Goal: Task Accomplishment & Management: Complete application form

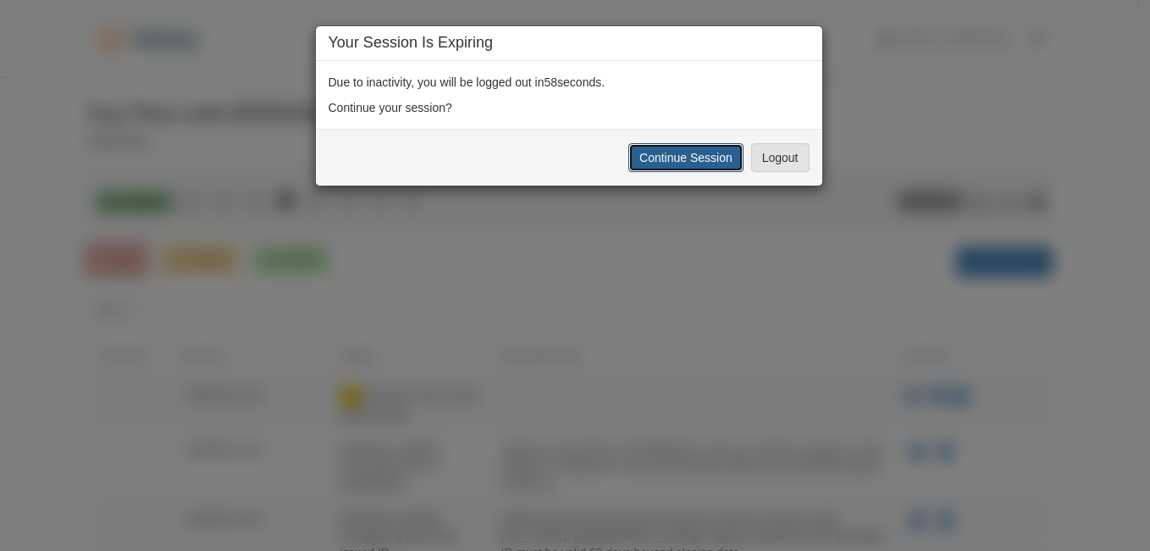
click at [656, 154] on button "Continue Session" at bounding box center [685, 157] width 115 height 29
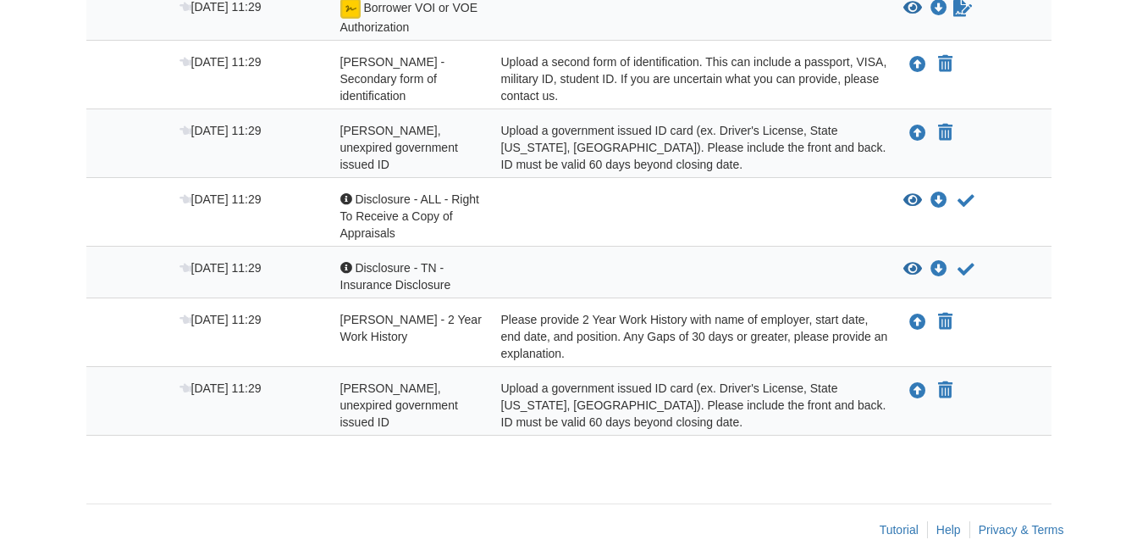
scroll to position [409, 0]
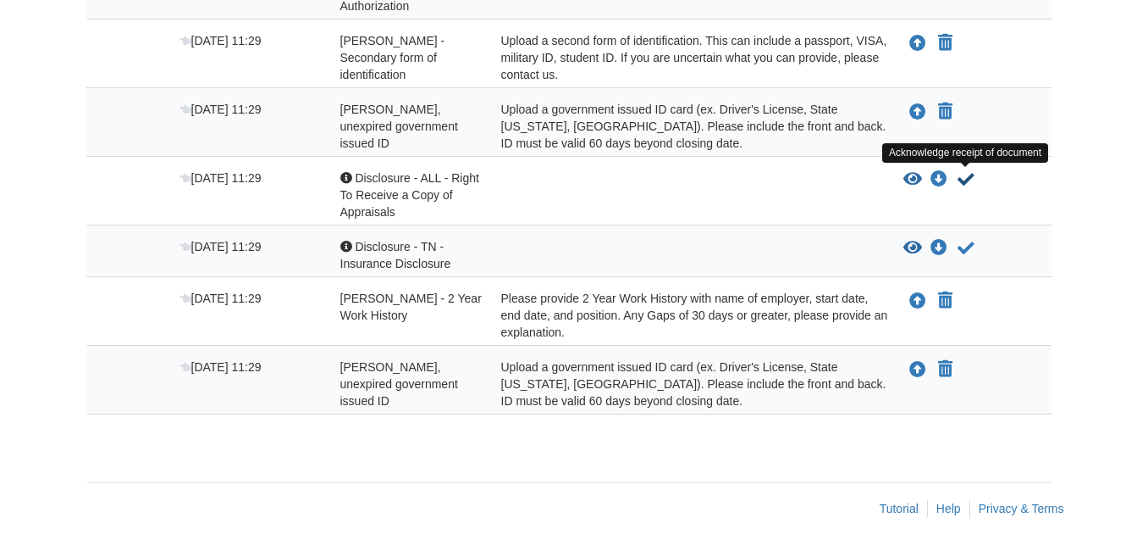
click at [969, 176] on icon "Acknowledge receipt of document" at bounding box center [966, 179] width 17 height 17
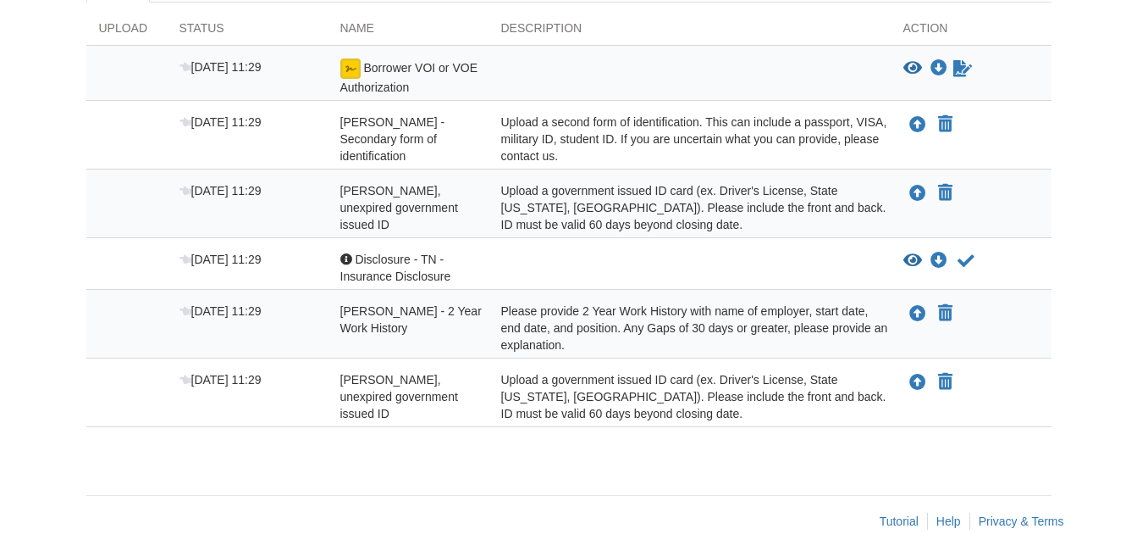
scroll to position [340, 0]
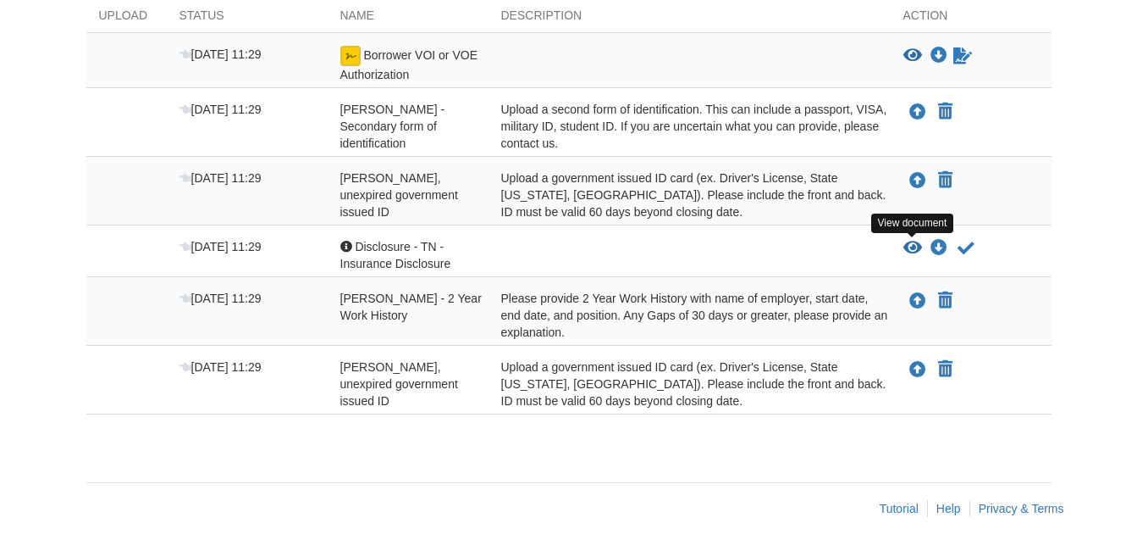
click at [913, 246] on icon "View Disclosure - TN - Insurance Disclosure" at bounding box center [913, 248] width 19 height 17
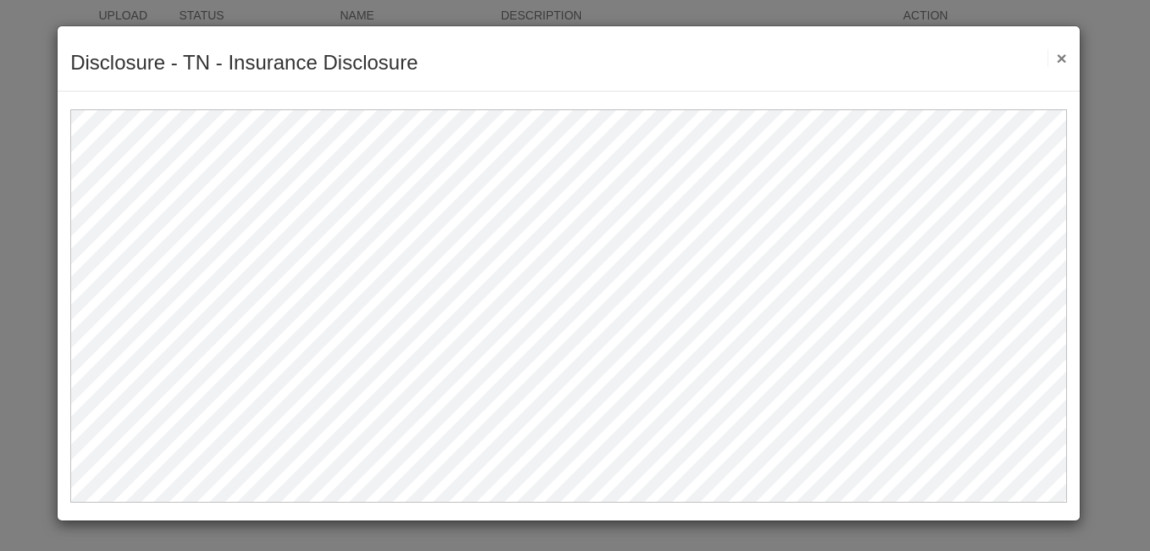
click at [1061, 56] on button "×" at bounding box center [1057, 58] width 19 height 18
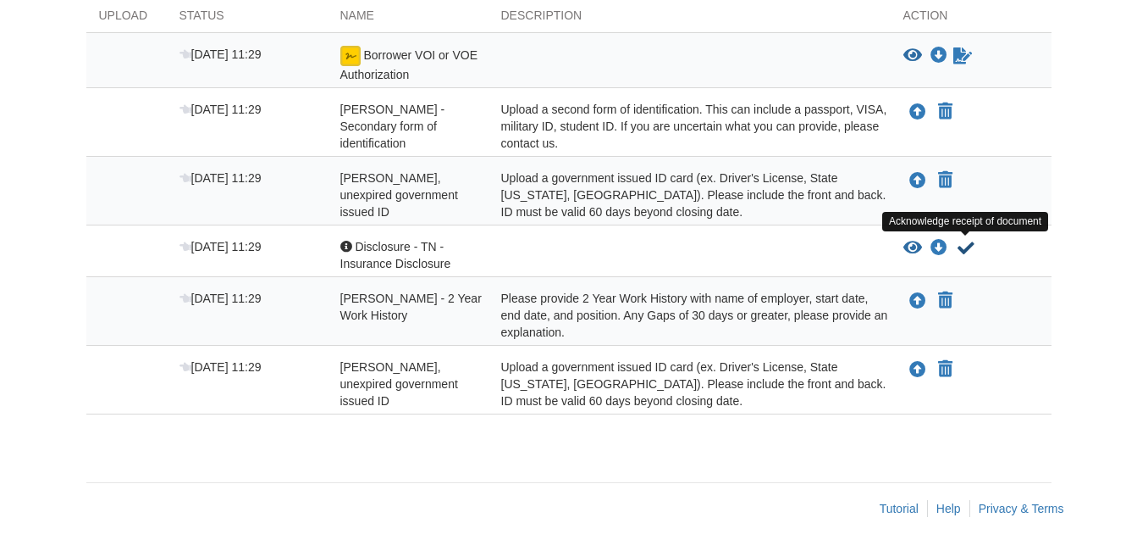
click at [966, 246] on icon "Acknowledge receipt of document" at bounding box center [966, 248] width 17 height 17
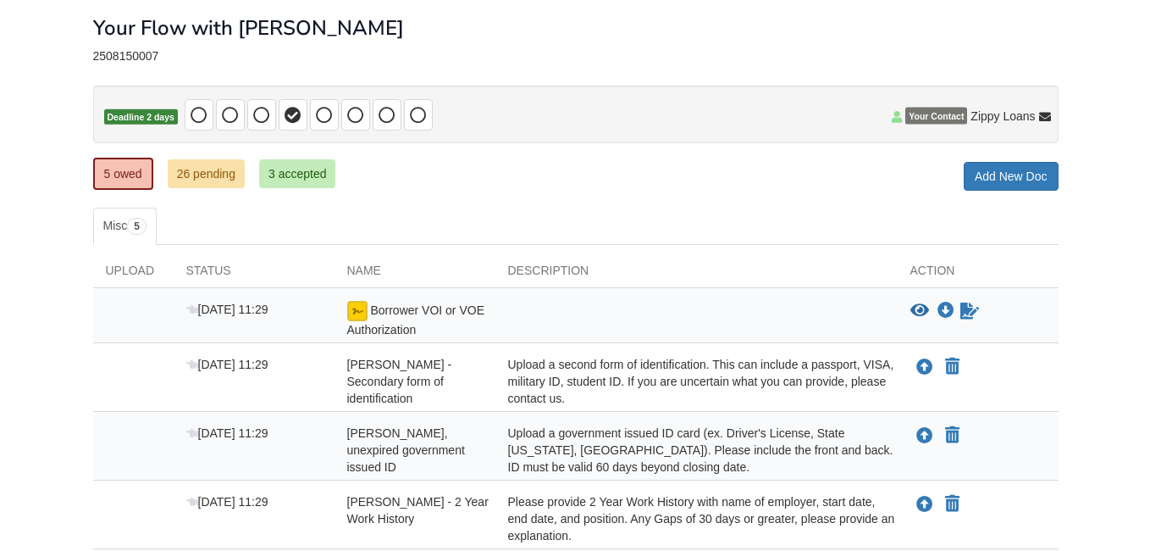
scroll to position [254, 0]
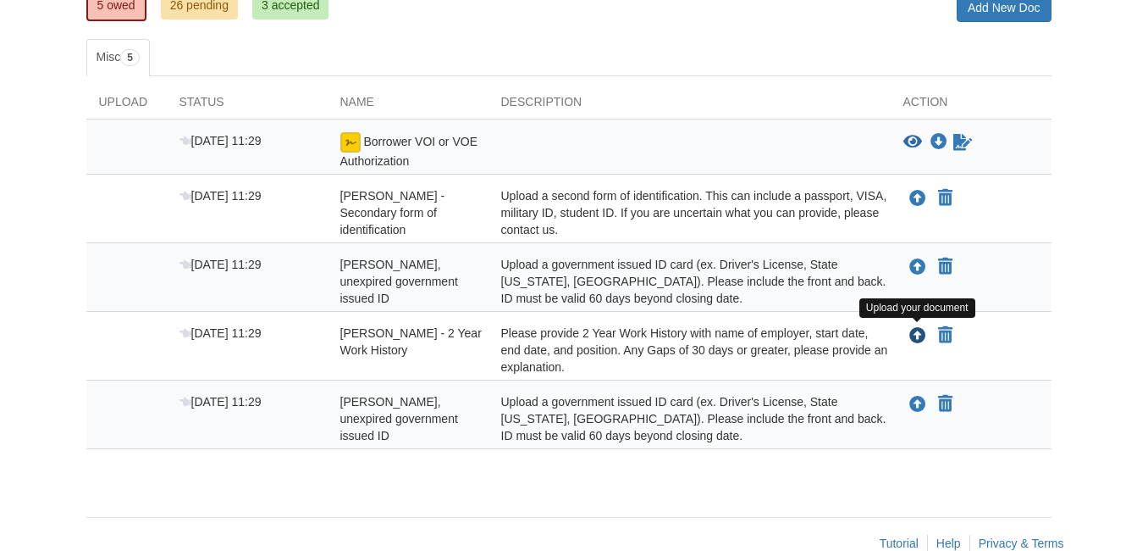
click at [916, 333] on icon "Upload Rodney Whitaker - 2 Year Work History" at bounding box center [918, 336] width 17 height 17
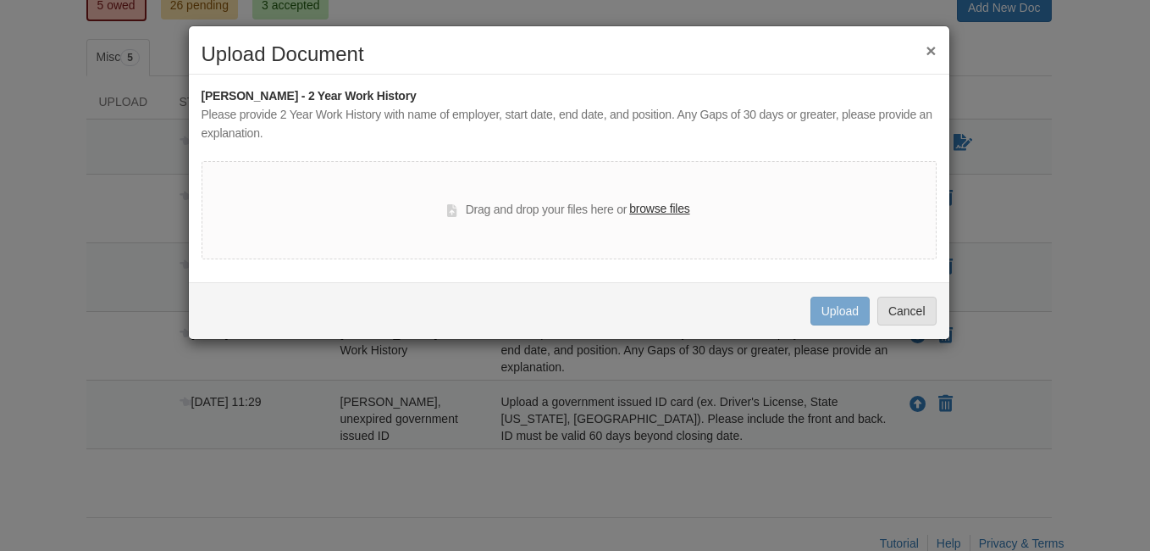
click at [676, 204] on label "browse files" at bounding box center [659, 209] width 60 height 19
click at [0, 0] on input "browse files" at bounding box center [0, 0] width 0 height 0
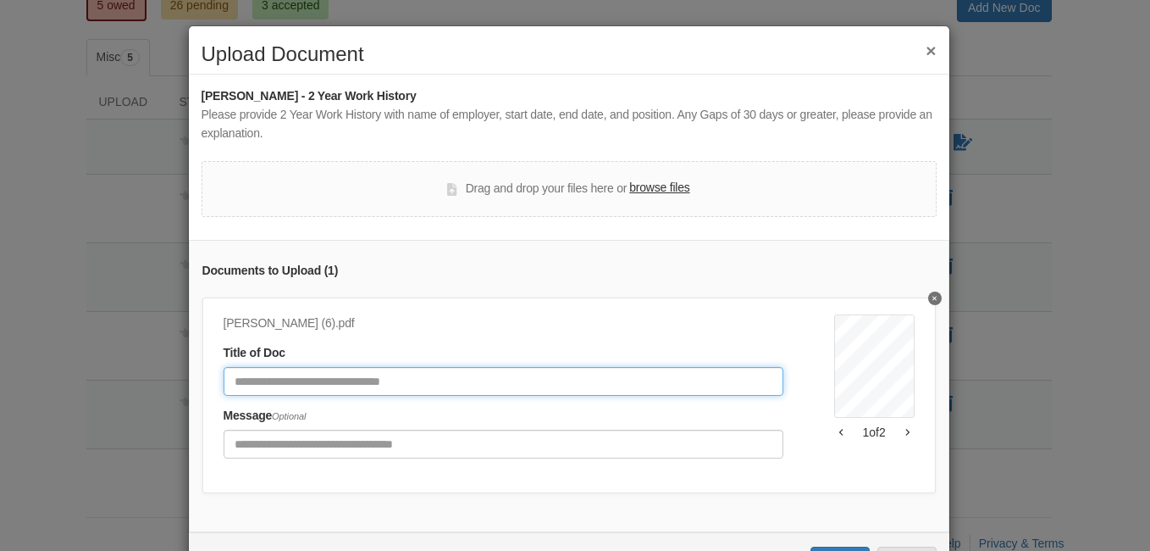
click at [410, 383] on input "Document Title" at bounding box center [504, 381] width 560 height 29
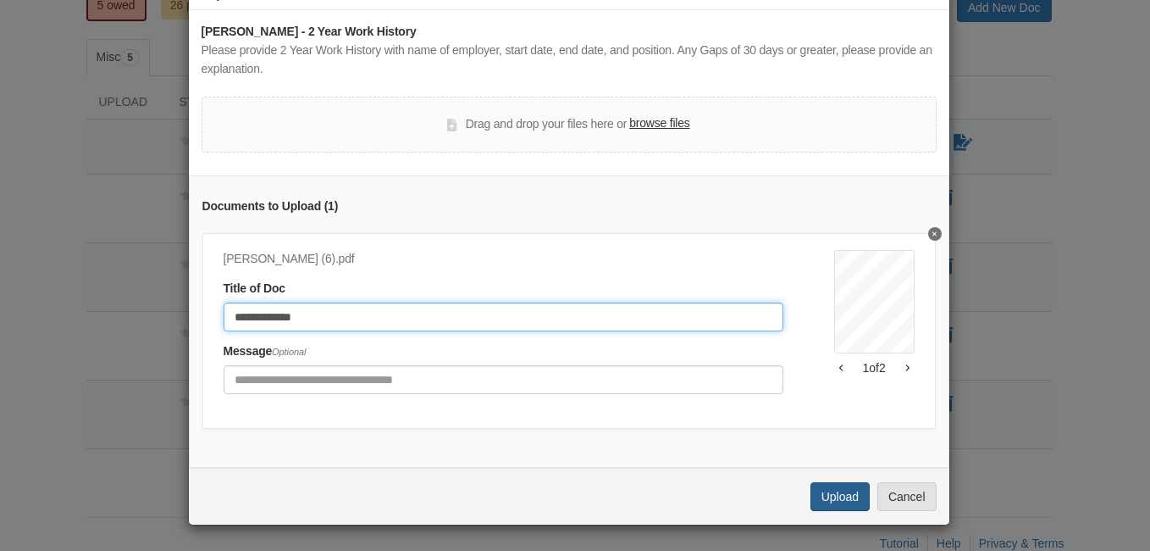
type input "**********"
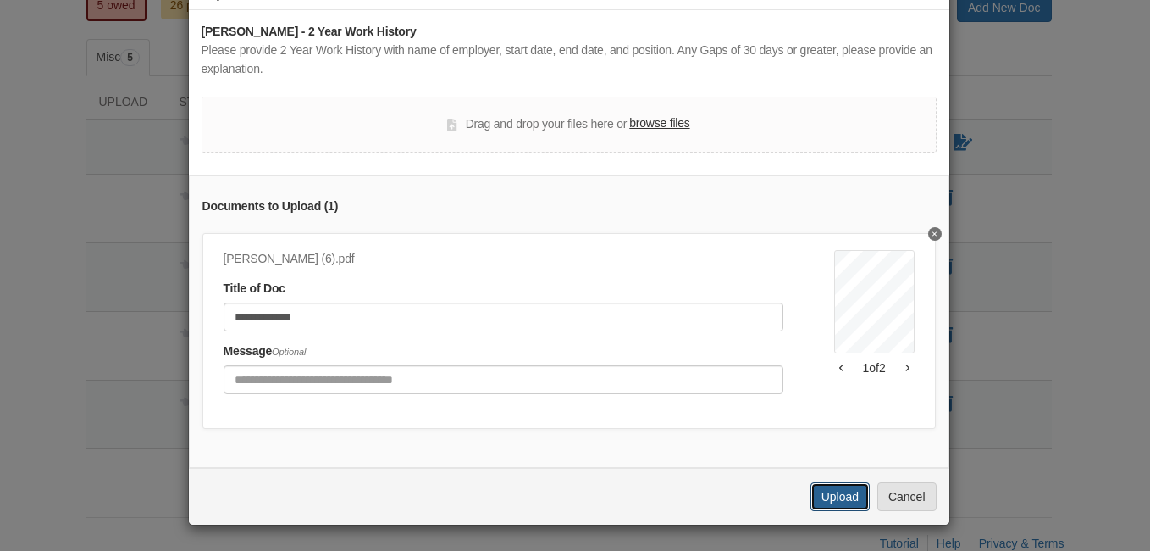
click at [846, 495] on button "Upload" at bounding box center [840, 496] width 59 height 29
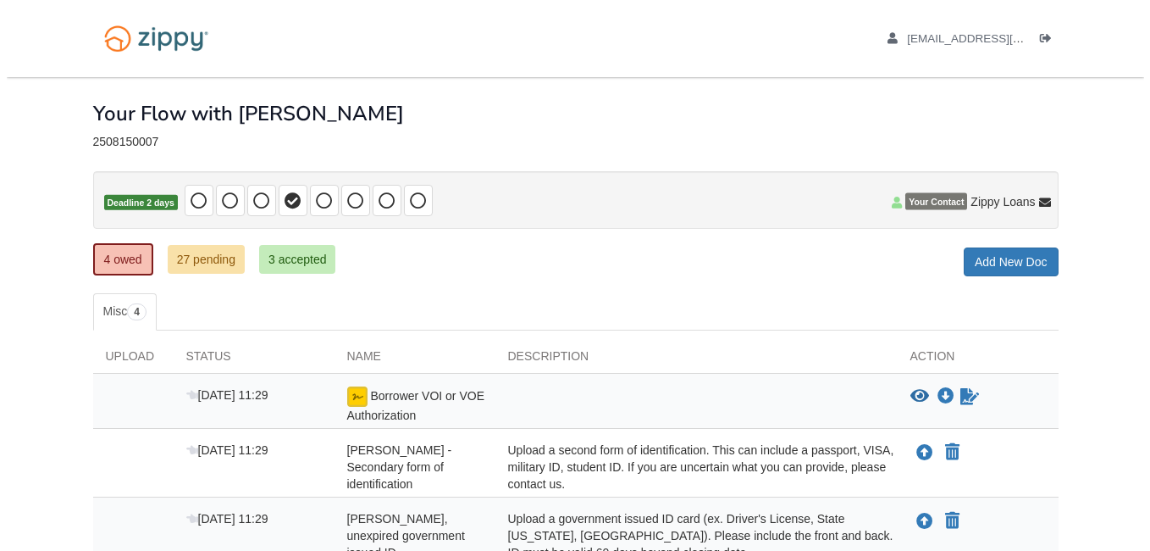
scroll to position [220, 0]
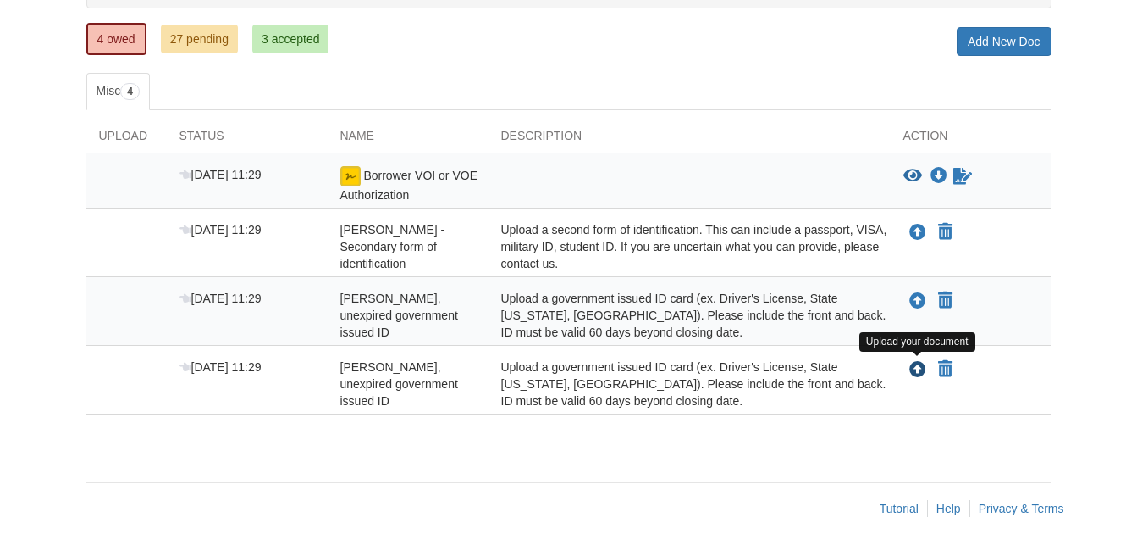
click at [916, 369] on icon "Upload Rodney Whitaker - Valid, unexpired government issued ID" at bounding box center [918, 370] width 17 height 17
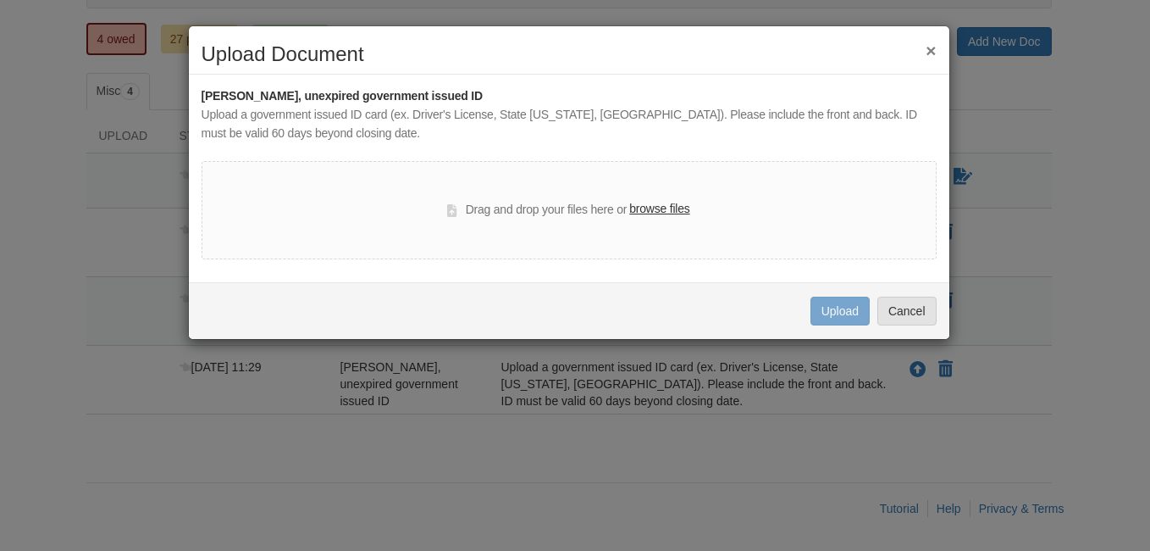
click at [661, 203] on label "browse files" at bounding box center [659, 209] width 60 height 19
click at [0, 0] on input "browse files" at bounding box center [0, 0] width 0 height 0
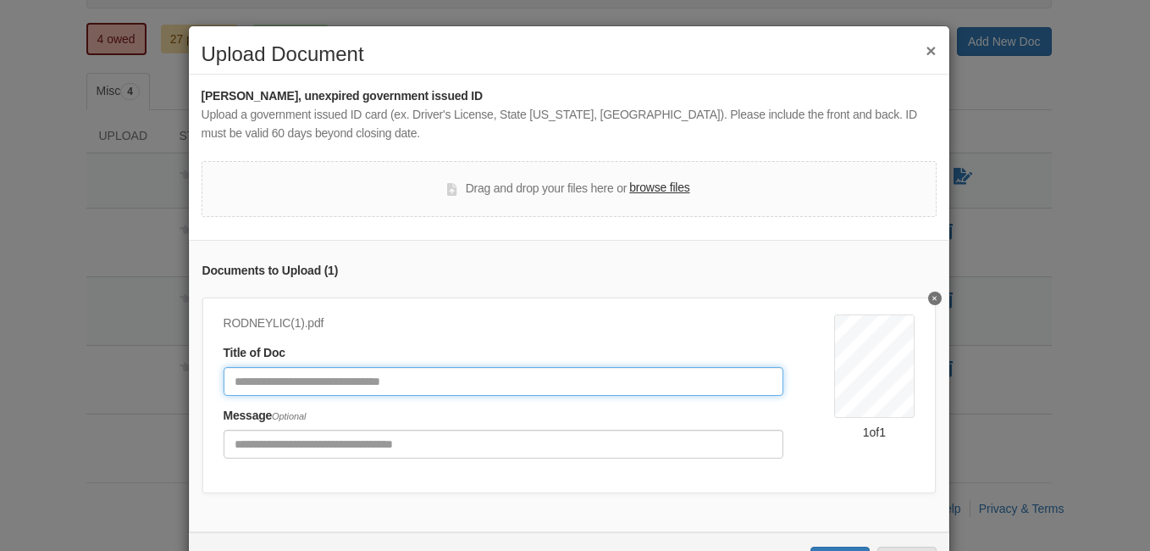
click at [382, 379] on input "Document Title" at bounding box center [504, 381] width 561 height 29
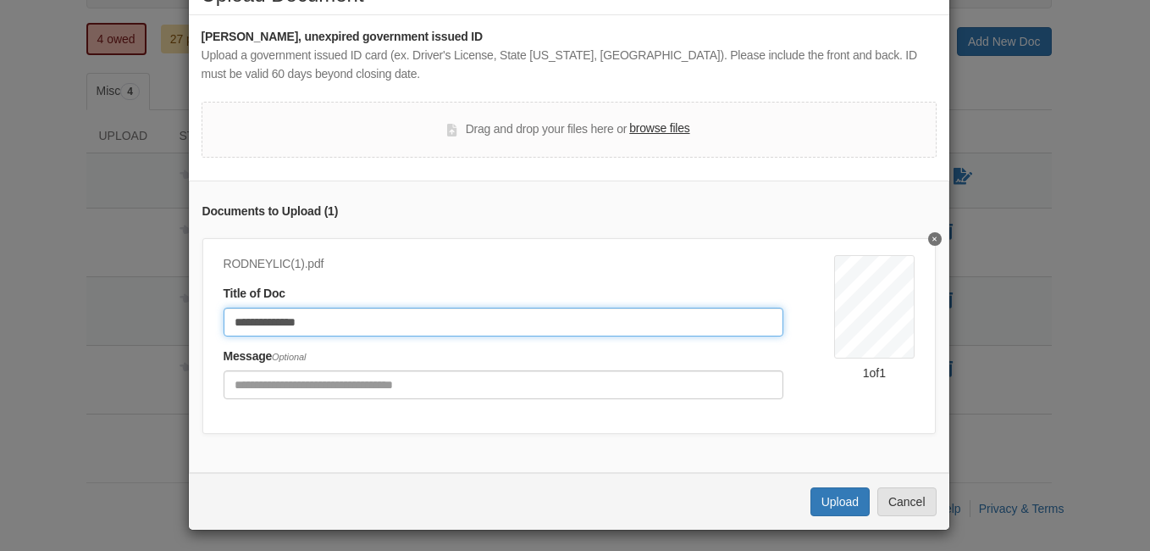
scroll to position [77, 0]
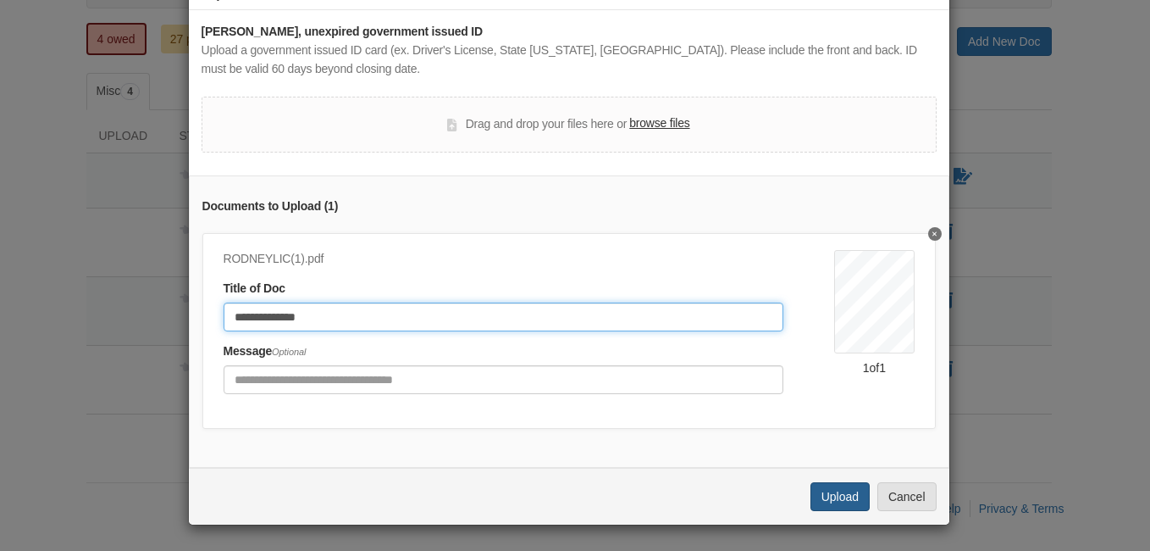
type input "**********"
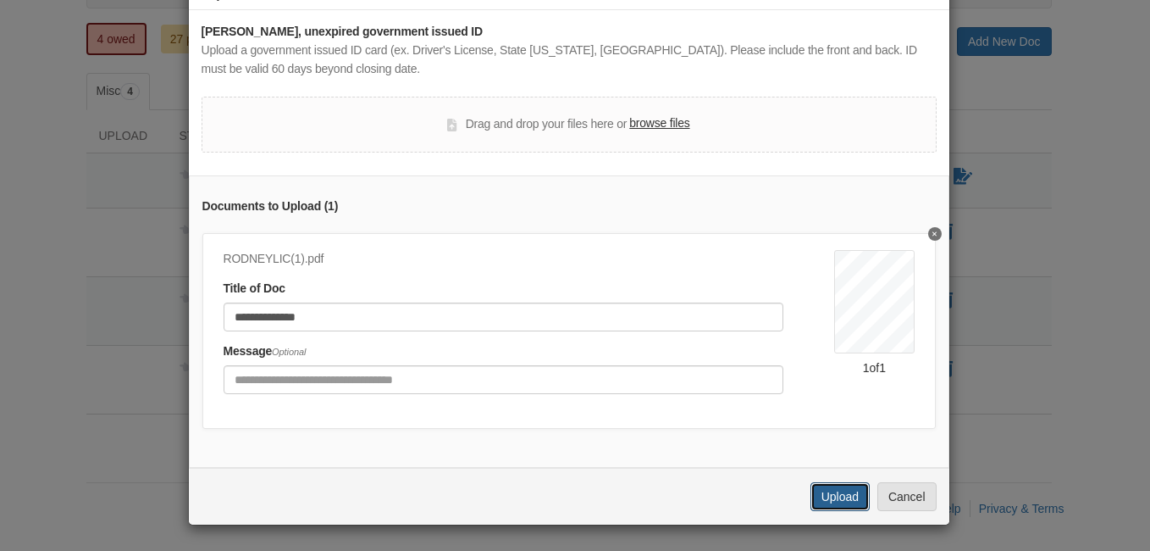
click at [826, 502] on button "Upload" at bounding box center [840, 496] width 59 height 29
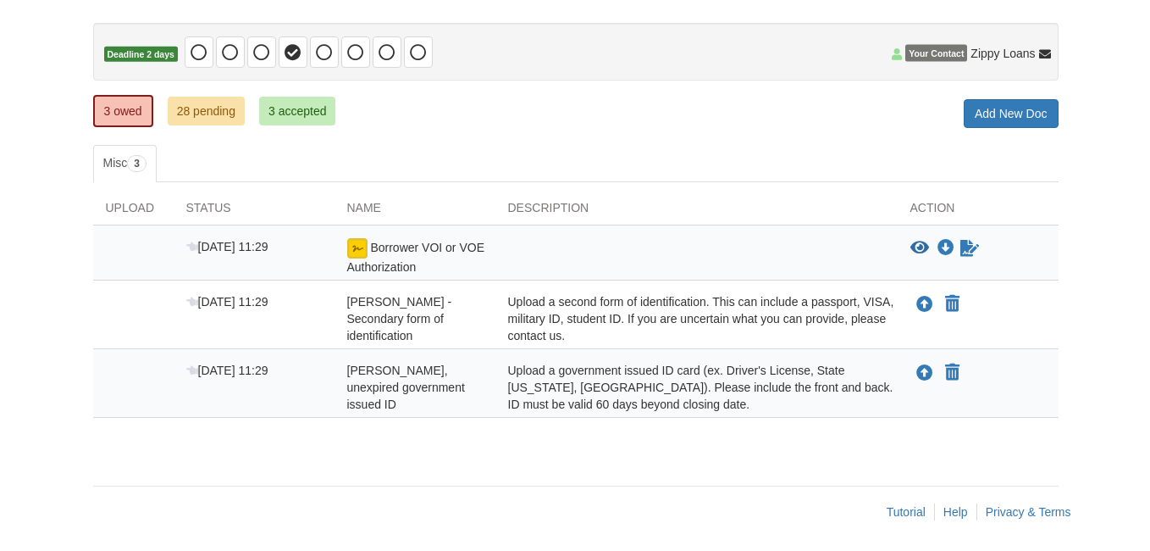
scroll to position [152, 0]
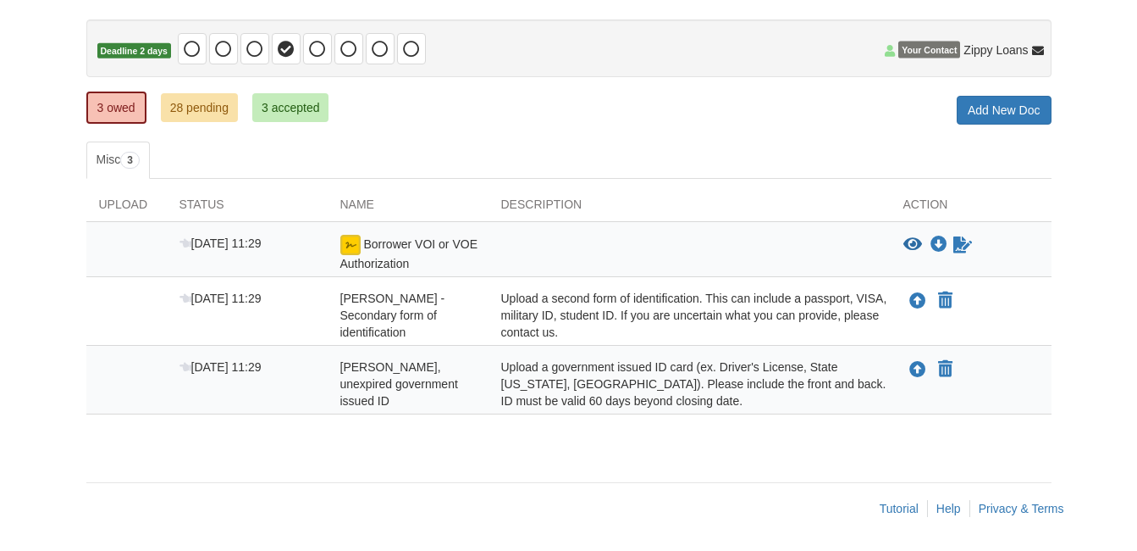
click at [482, 136] on div "× × × Pending Add Document Notice document will be included in the email sent t…" at bounding box center [569, 195] width 966 height 540
click at [919, 300] on icon "Upload Delores Barlow - Secondary form of identification" at bounding box center [918, 301] width 17 height 17
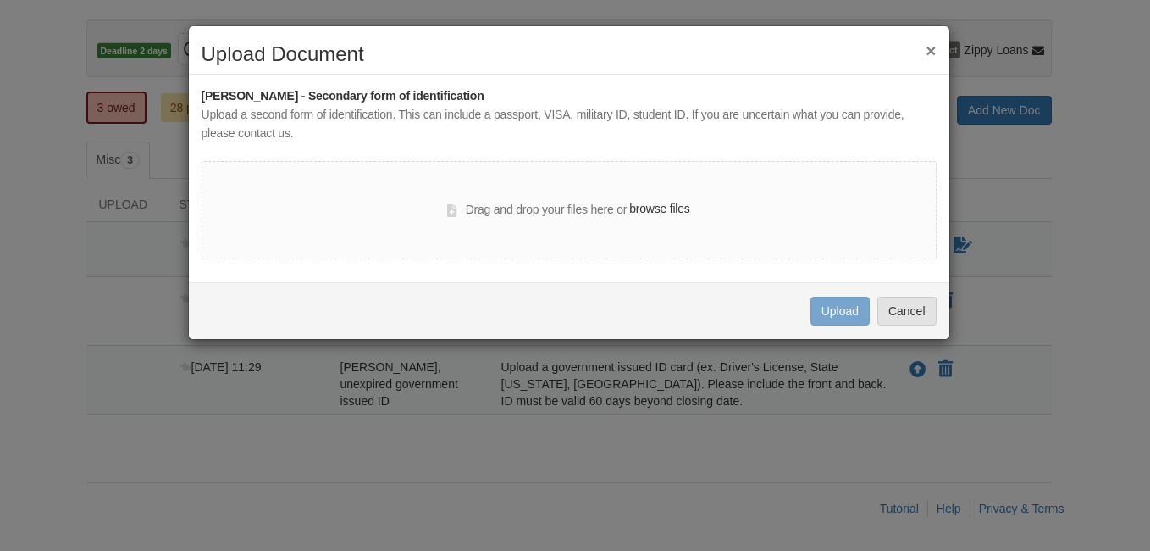
click at [678, 204] on label "browse files" at bounding box center [659, 209] width 60 height 19
click at [0, 0] on input "browse files" at bounding box center [0, 0] width 0 height 0
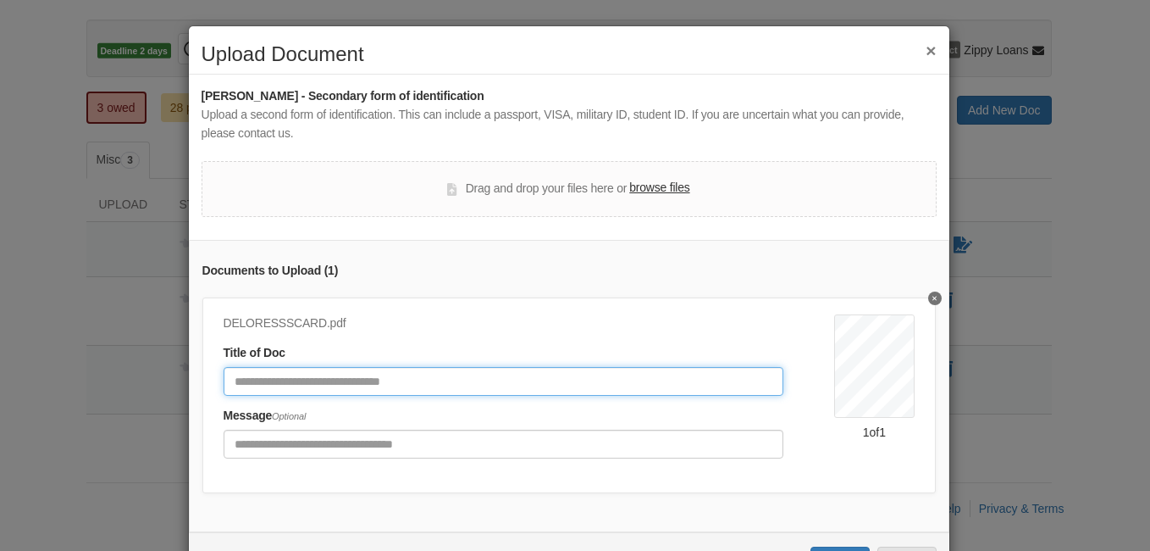
click at [419, 377] on input "Document Title" at bounding box center [504, 381] width 561 height 29
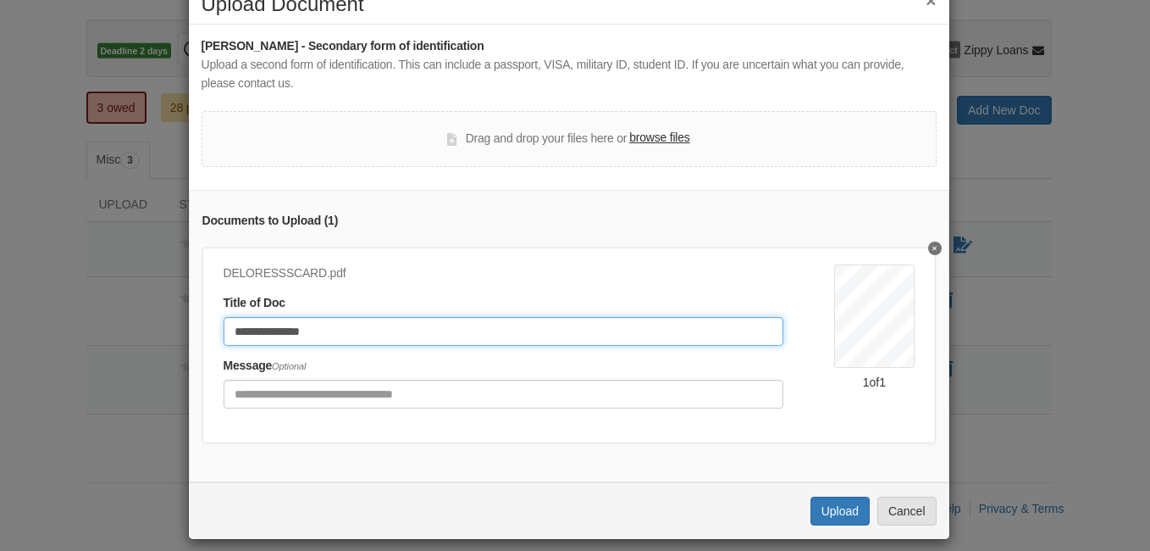
scroll to position [77, 0]
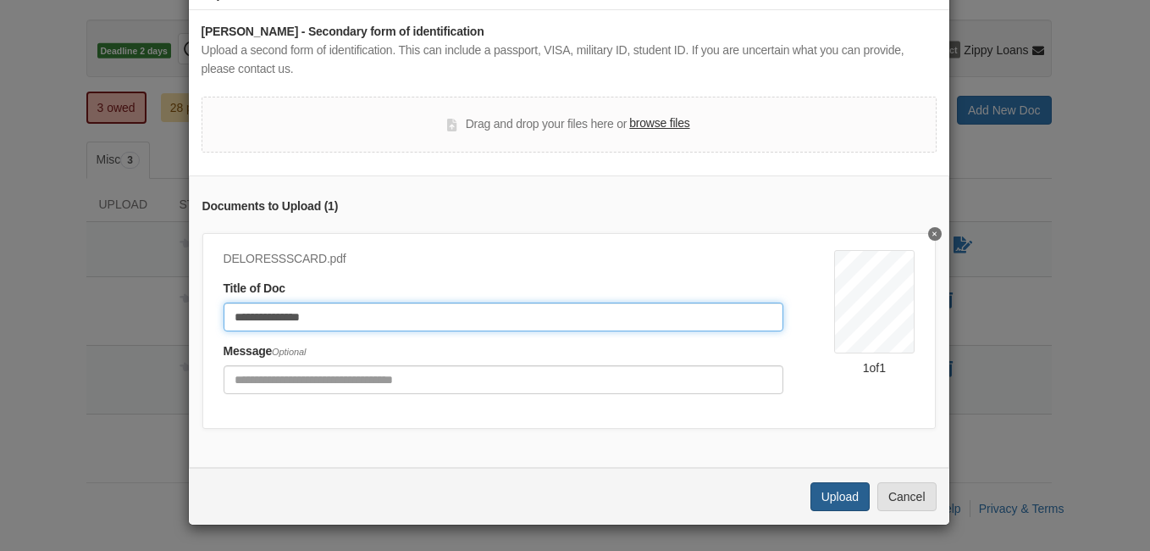
type input "**********"
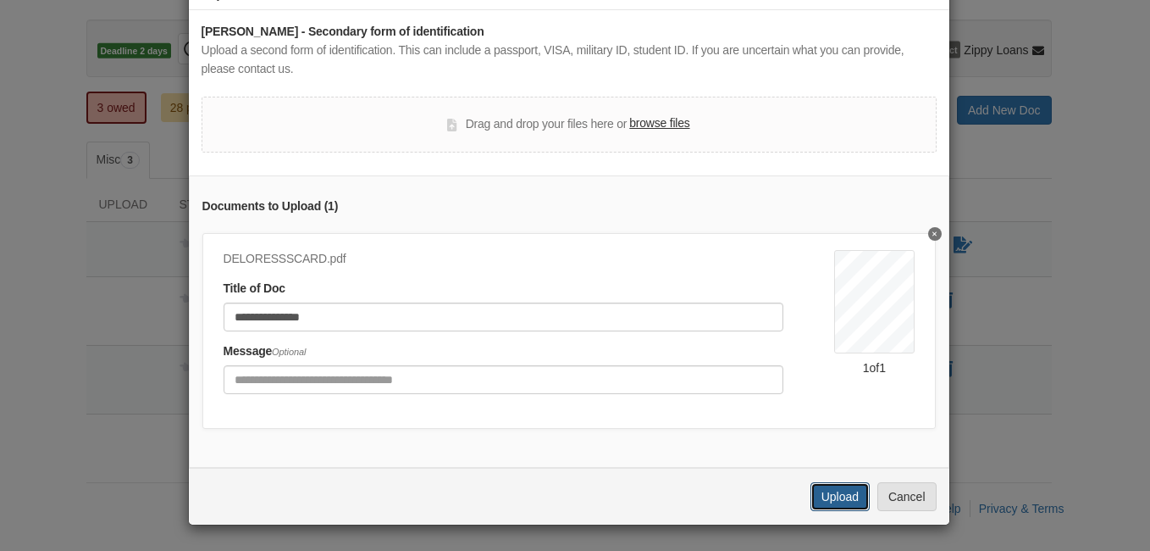
click at [835, 494] on button "Upload" at bounding box center [840, 496] width 59 height 29
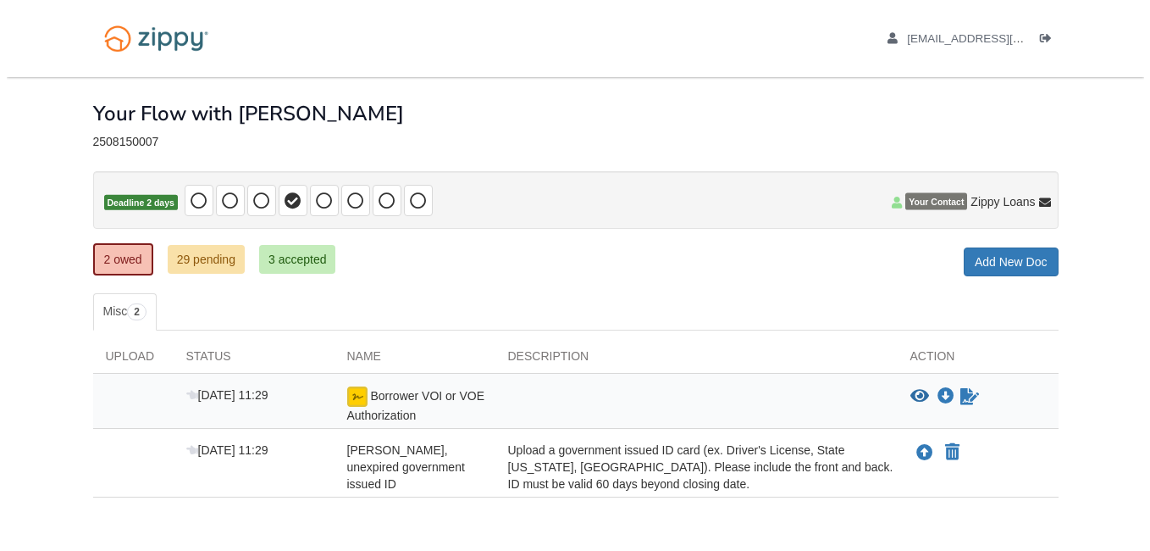
scroll to position [83, 0]
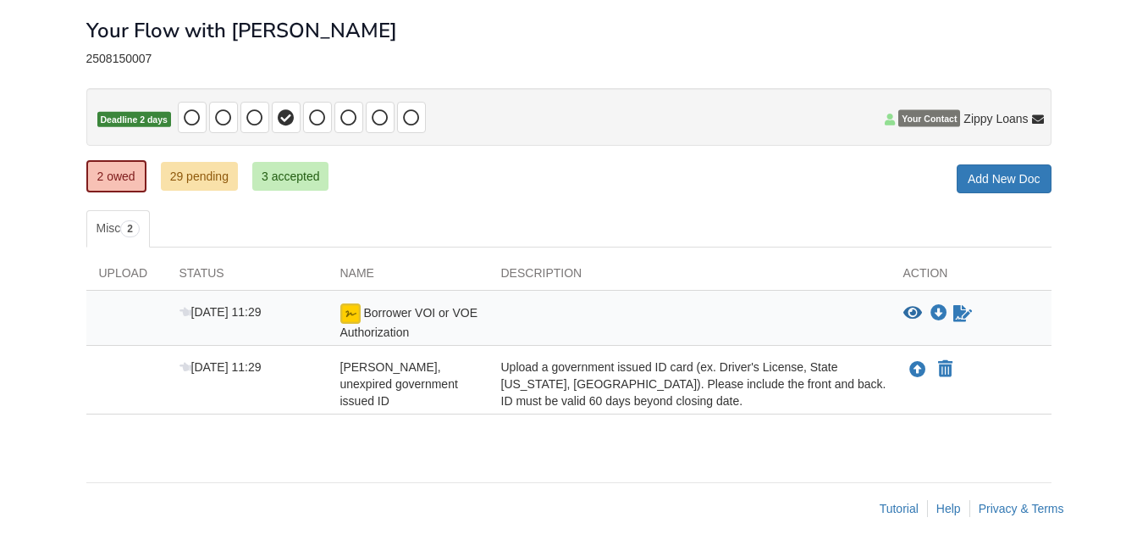
click at [459, 167] on div "2 owed 29 pending 3 accepted My Estimated Payment × My Estimated Payment Add Ne…" at bounding box center [569, 178] width 966 height 30
click at [920, 368] on icon "Upload Delores Barlow - Valid, unexpired government issued ID" at bounding box center [918, 370] width 17 height 17
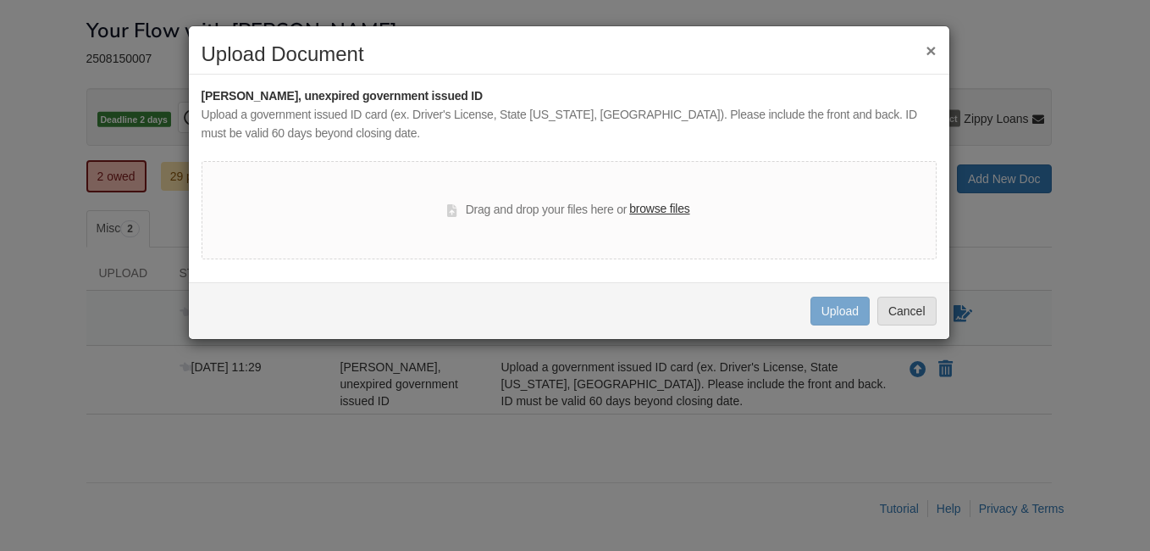
click at [657, 210] on label "browse files" at bounding box center [659, 209] width 60 height 19
click at [0, 0] on input "browse files" at bounding box center [0, 0] width 0 height 0
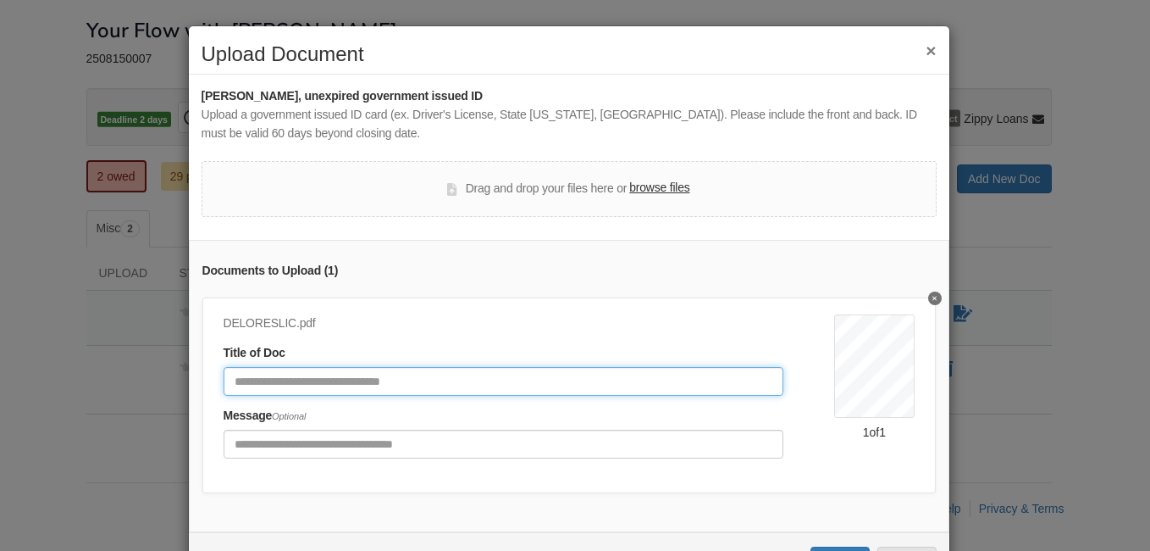
click at [418, 377] on input "Document Title" at bounding box center [504, 381] width 561 height 29
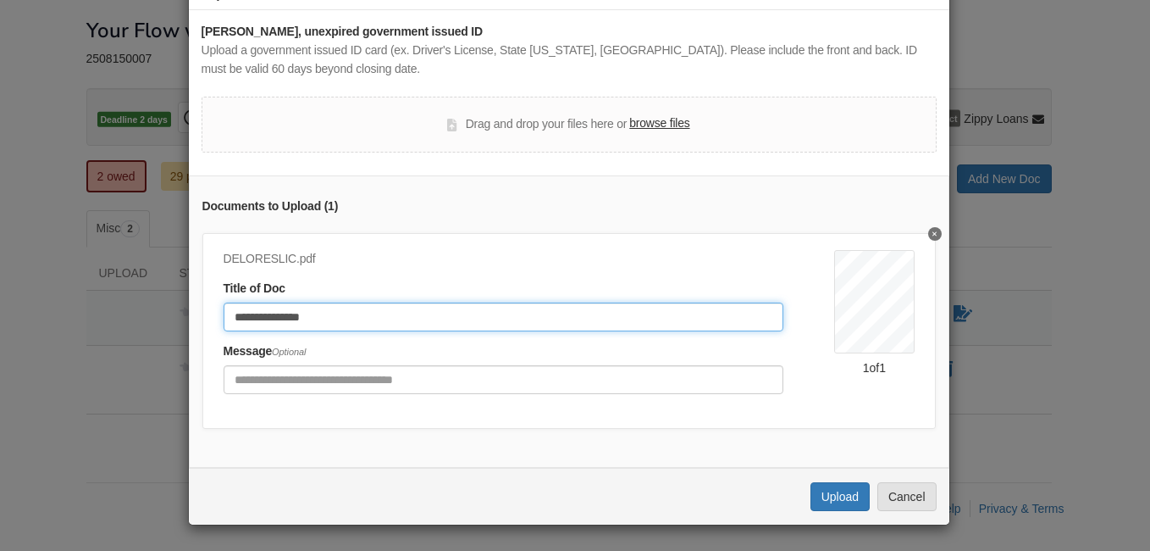
scroll to position [77, 0]
type input "**********"
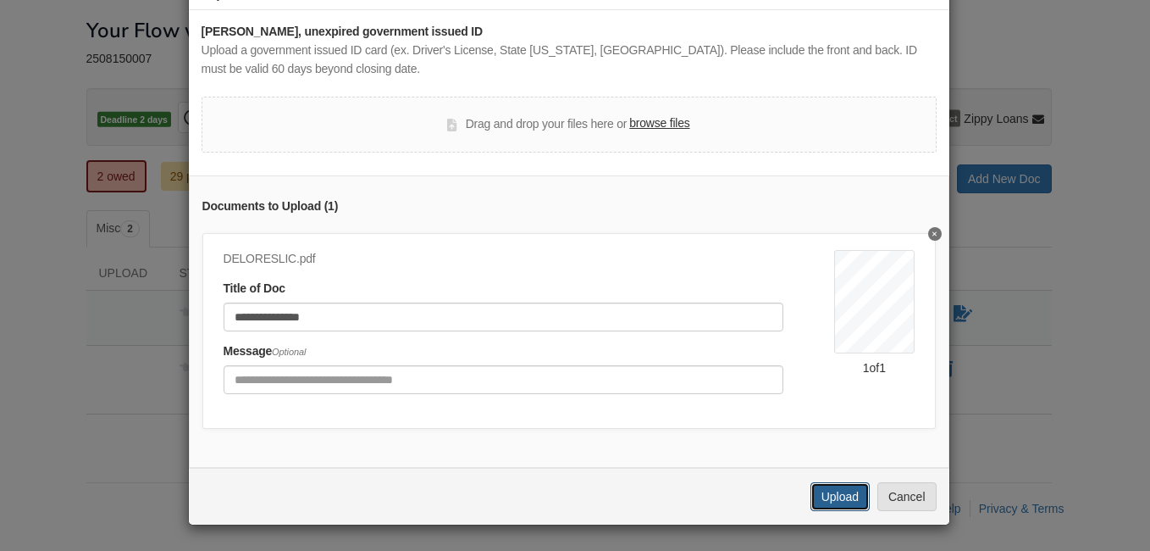
click at [831, 501] on button "Upload" at bounding box center [840, 496] width 59 height 29
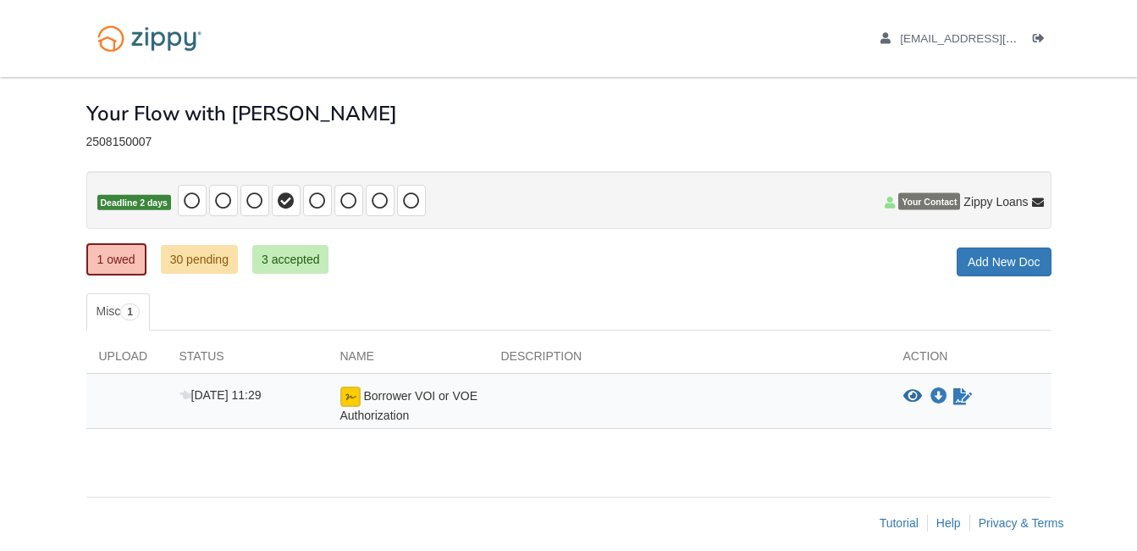
scroll to position [14, 0]
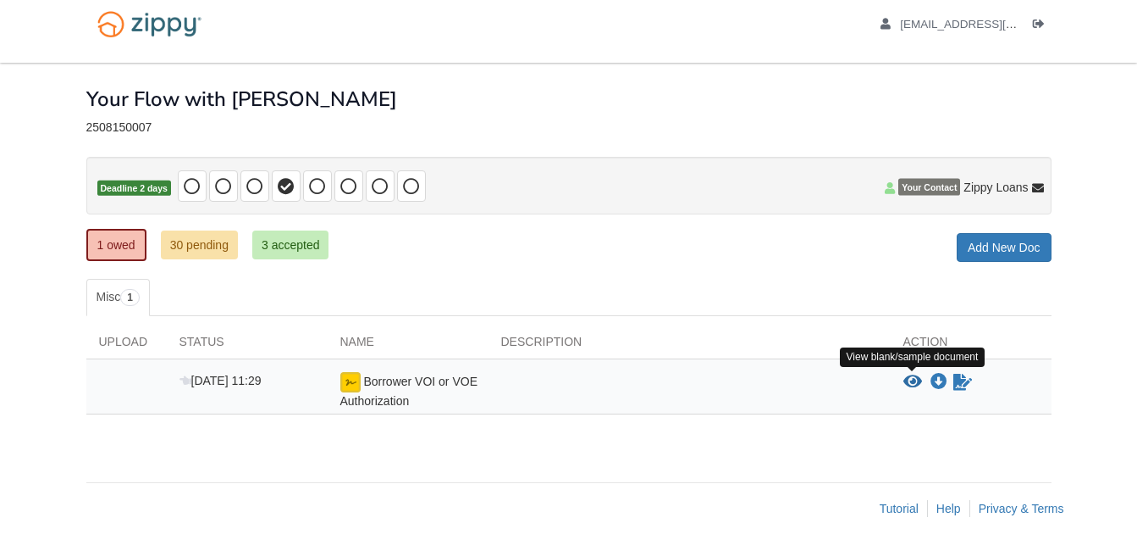
click at [916, 380] on icon "View Borrower VOI or VOE Authorization" at bounding box center [913, 382] width 19 height 17
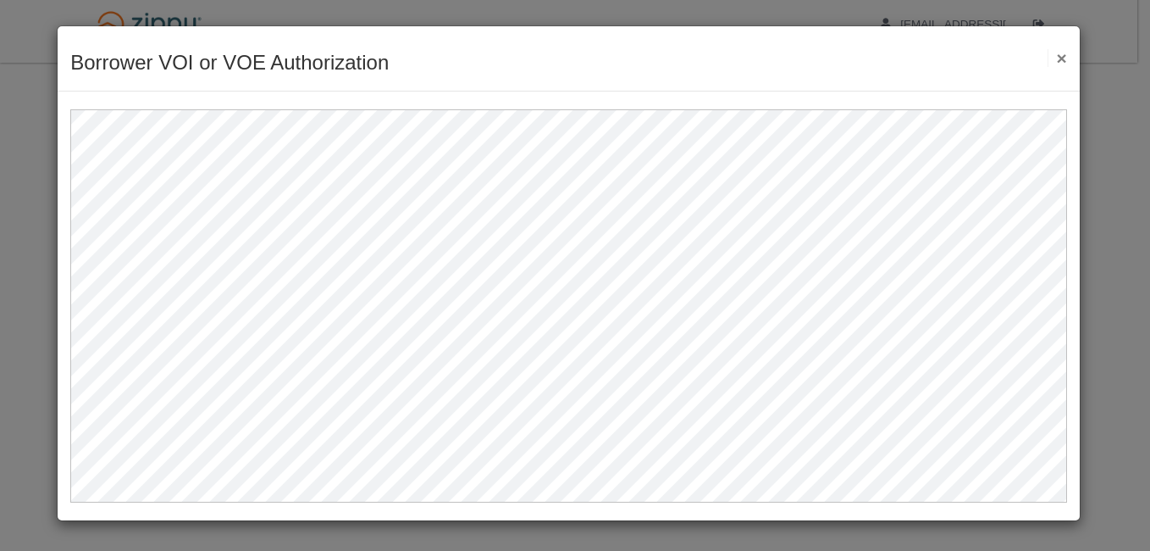
click at [1063, 55] on button "×" at bounding box center [1057, 58] width 19 height 18
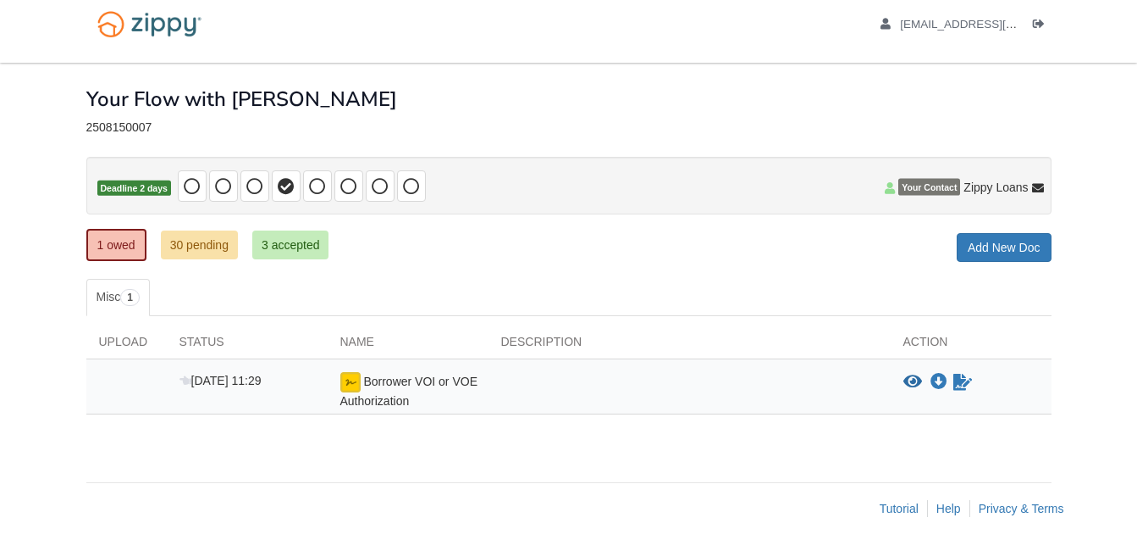
scroll to position [14, 0]
click at [117, 252] on link "1 owed" at bounding box center [116, 245] width 60 height 32
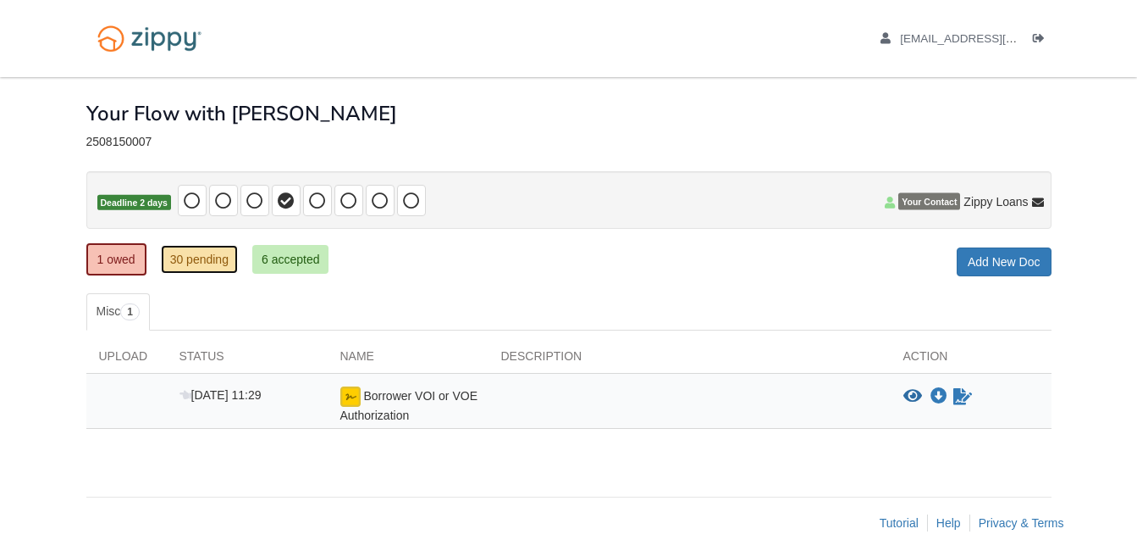
click at [218, 262] on link "30 pending" at bounding box center [199, 259] width 77 height 29
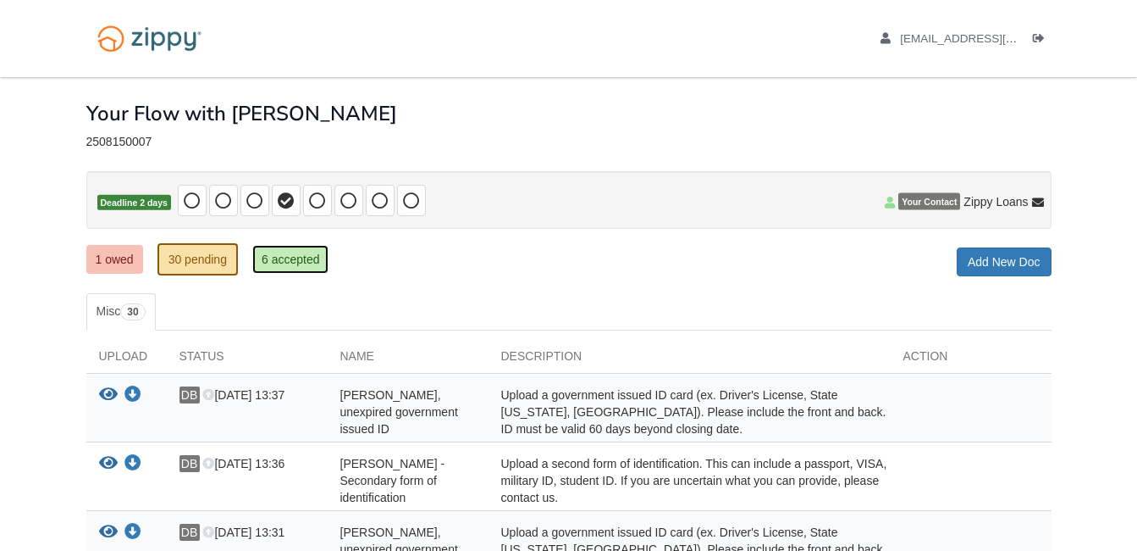
click at [302, 257] on link "6 accepted" at bounding box center [290, 259] width 77 height 29
